Goal: Information Seeking & Learning: Learn about a topic

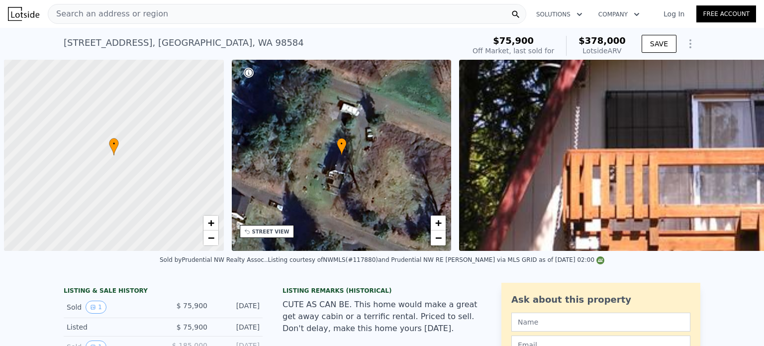
type input "$ 379,000"
type input "$ 270,618"
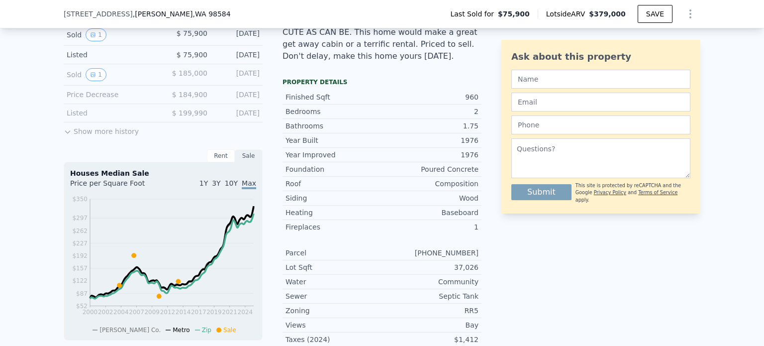
scroll to position [279, 0]
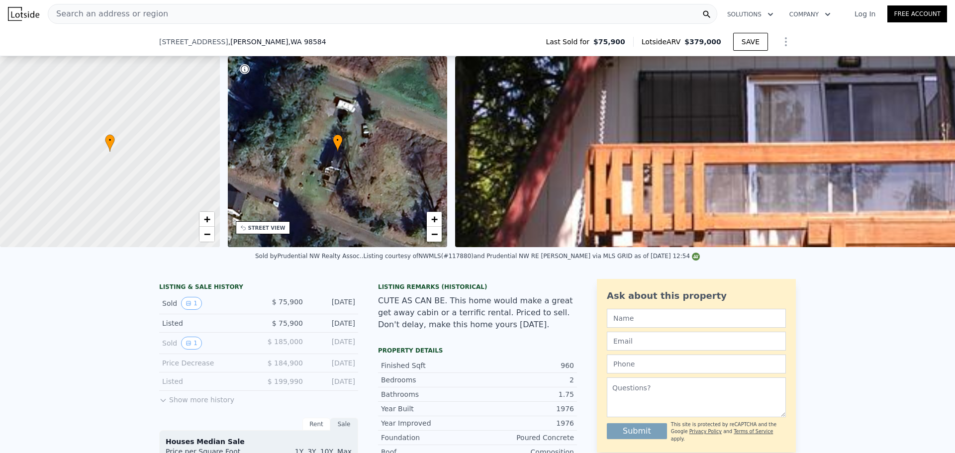
scroll to position [233, 0]
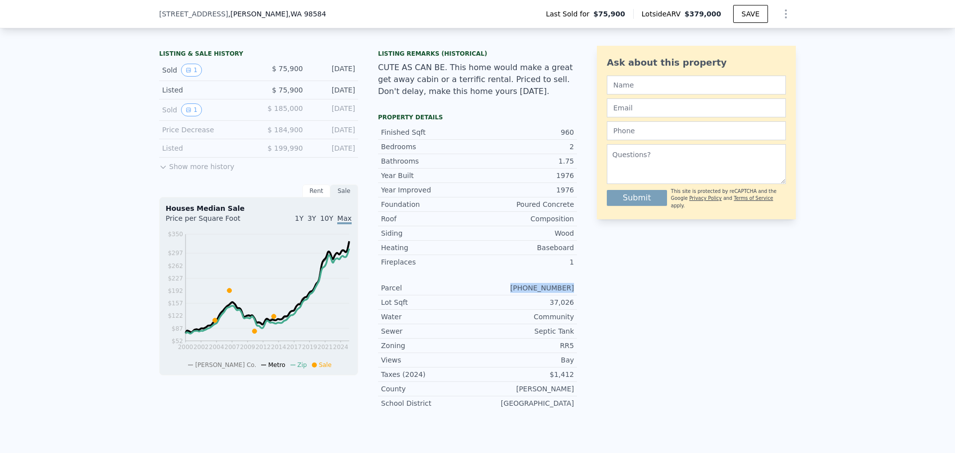
drag, startPoint x: 525, startPoint y: 297, endPoint x: 573, endPoint y: 298, distance: 48.8
click at [573, 296] on div "Parcel [PHONE_NUMBER]" at bounding box center [477, 288] width 199 height 14
copy div "[PHONE_NUMBER]"
